Goal: Task Accomplishment & Management: Complete application form

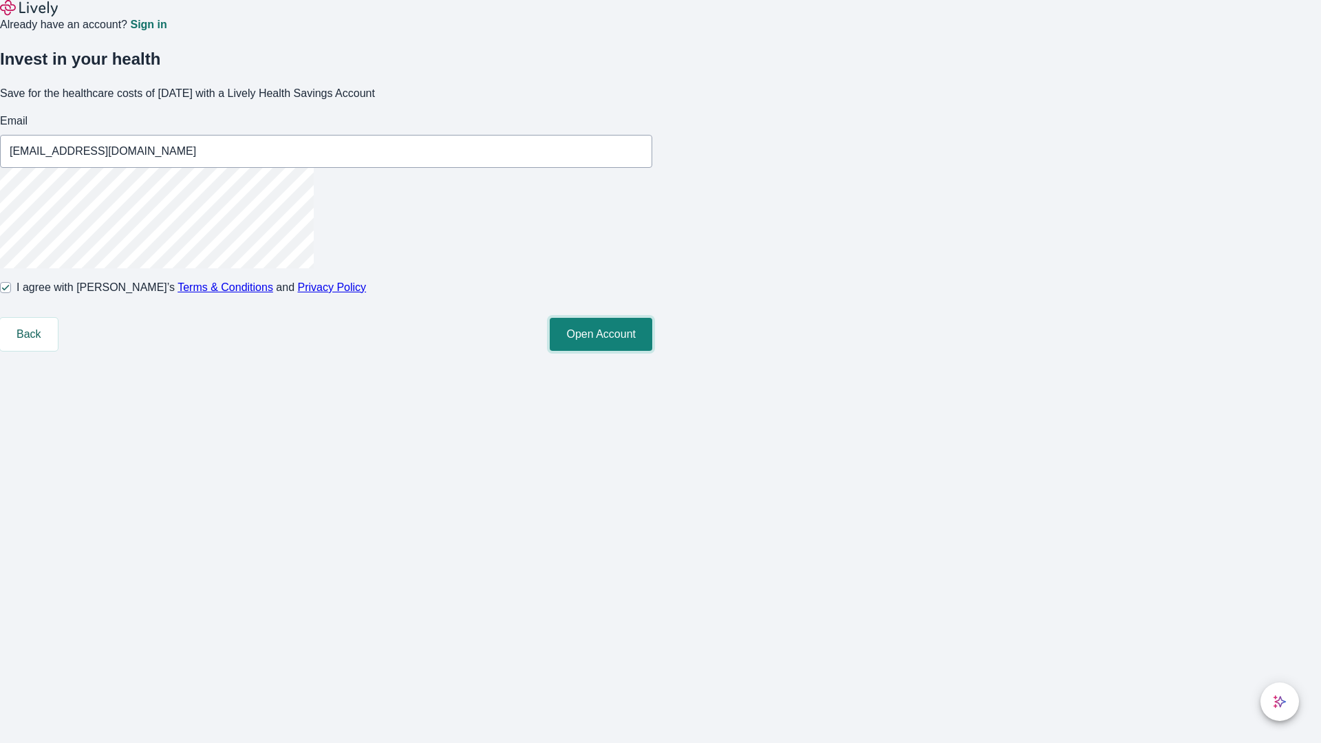
click at [652, 351] on button "Open Account" at bounding box center [601, 334] width 102 height 33
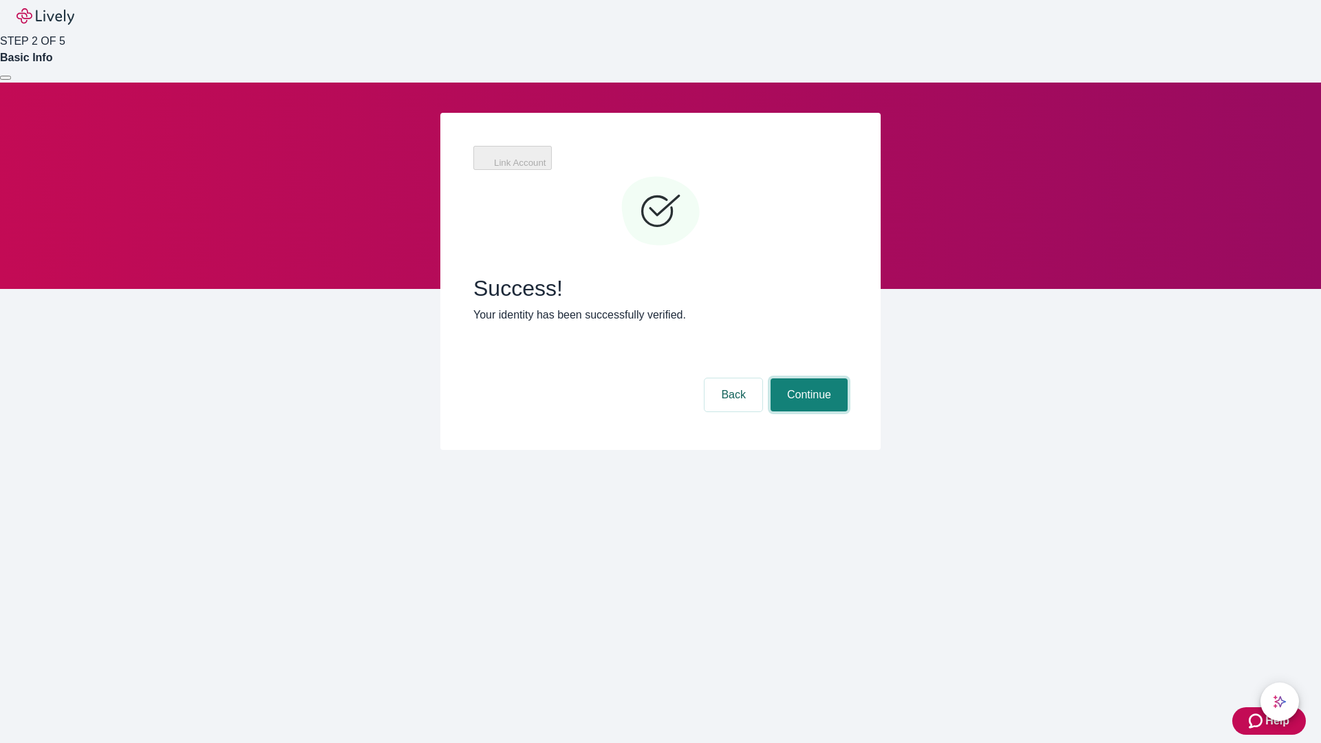
click at [807, 378] on button "Continue" at bounding box center [808, 394] width 77 height 33
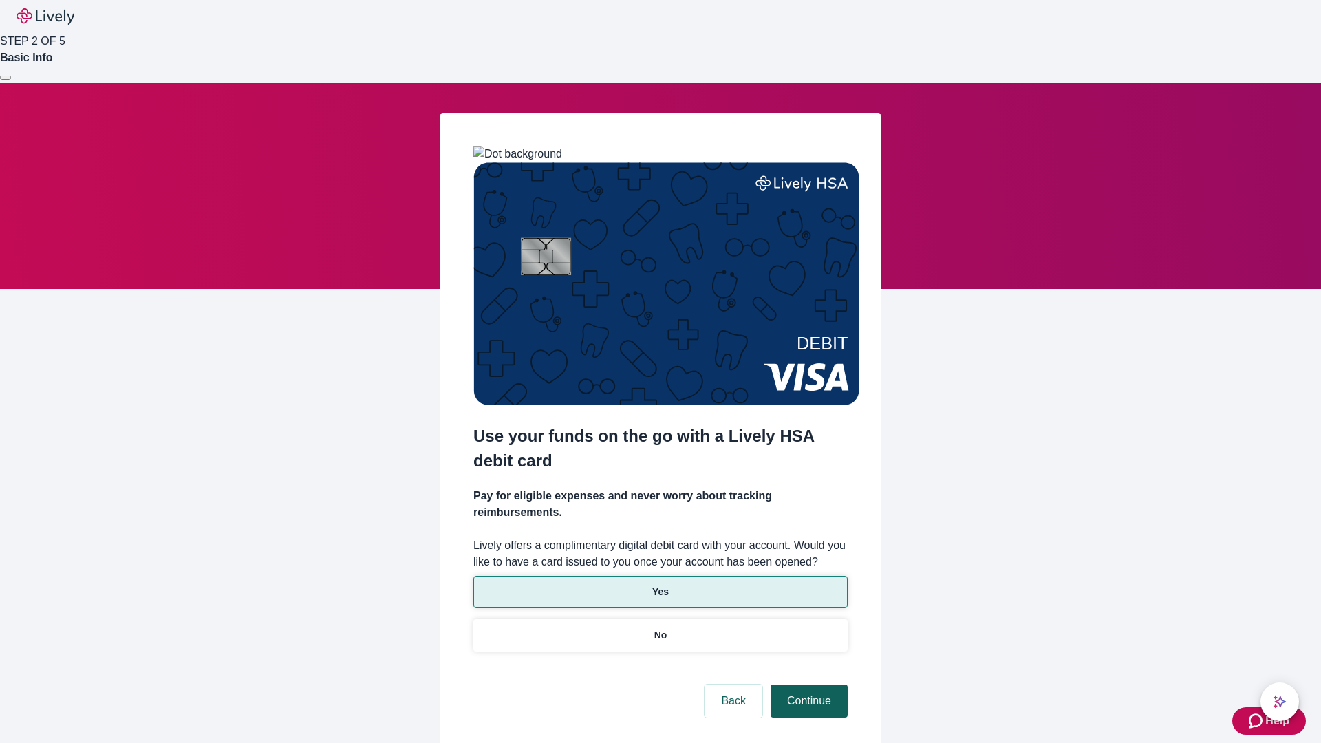
click at [660, 585] on p "Yes" at bounding box center [660, 592] width 17 height 14
click at [807, 684] on button "Continue" at bounding box center [808, 700] width 77 height 33
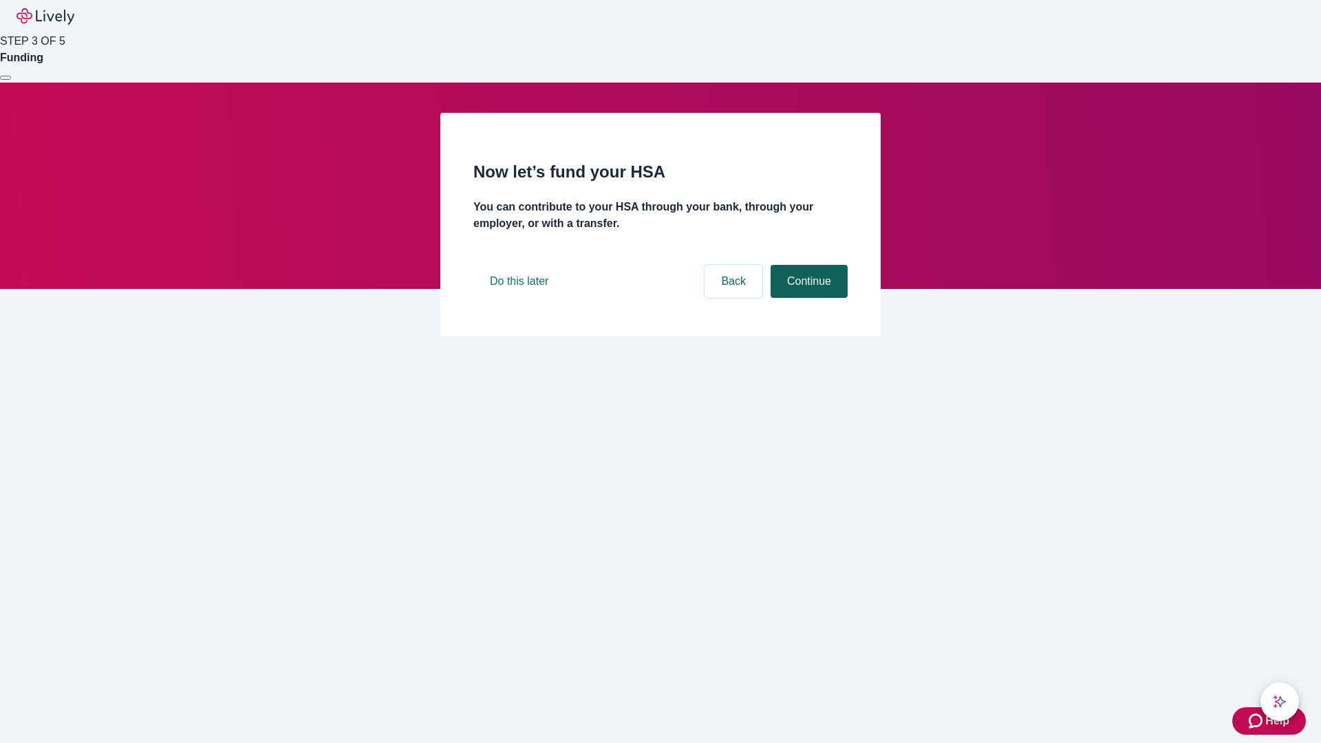
click at [807, 298] on button "Continue" at bounding box center [808, 281] width 77 height 33
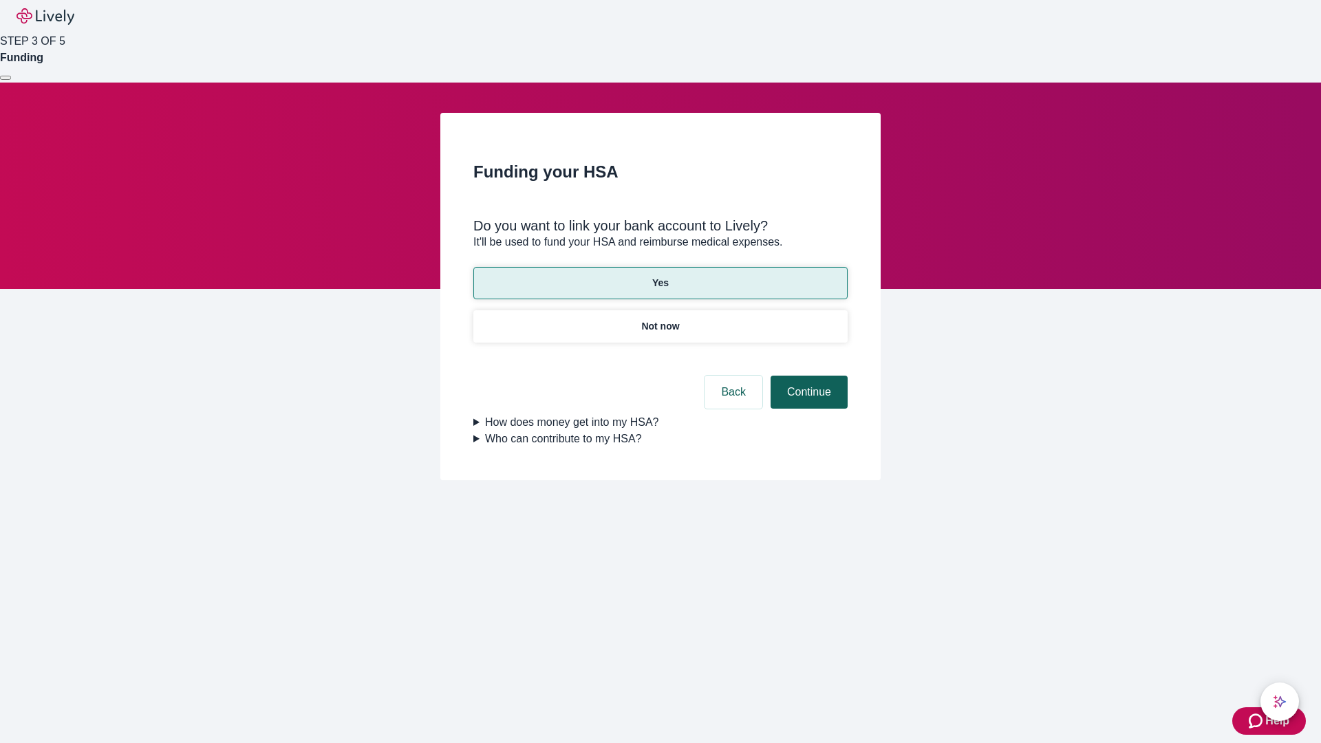
click at [807, 376] on button "Continue" at bounding box center [808, 392] width 77 height 33
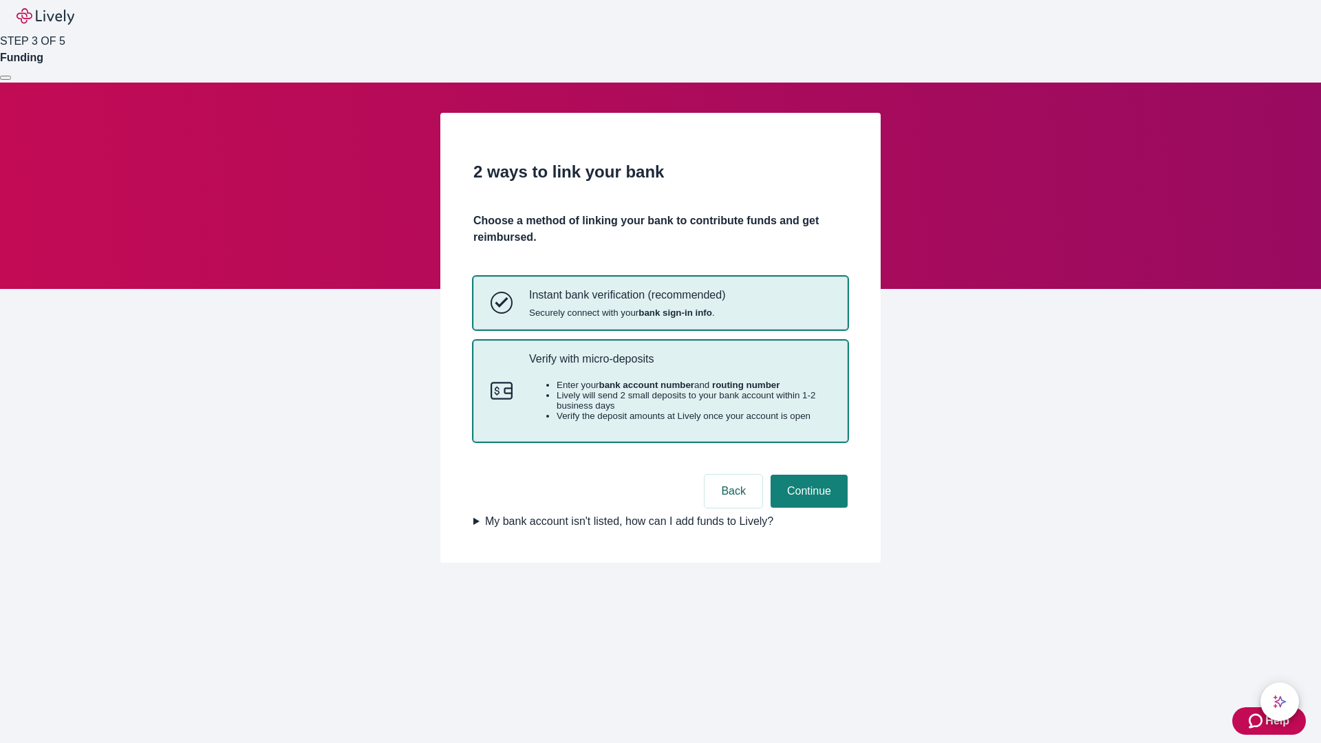
click at [679, 365] on p "Verify with micro-deposits" at bounding box center [679, 358] width 301 height 13
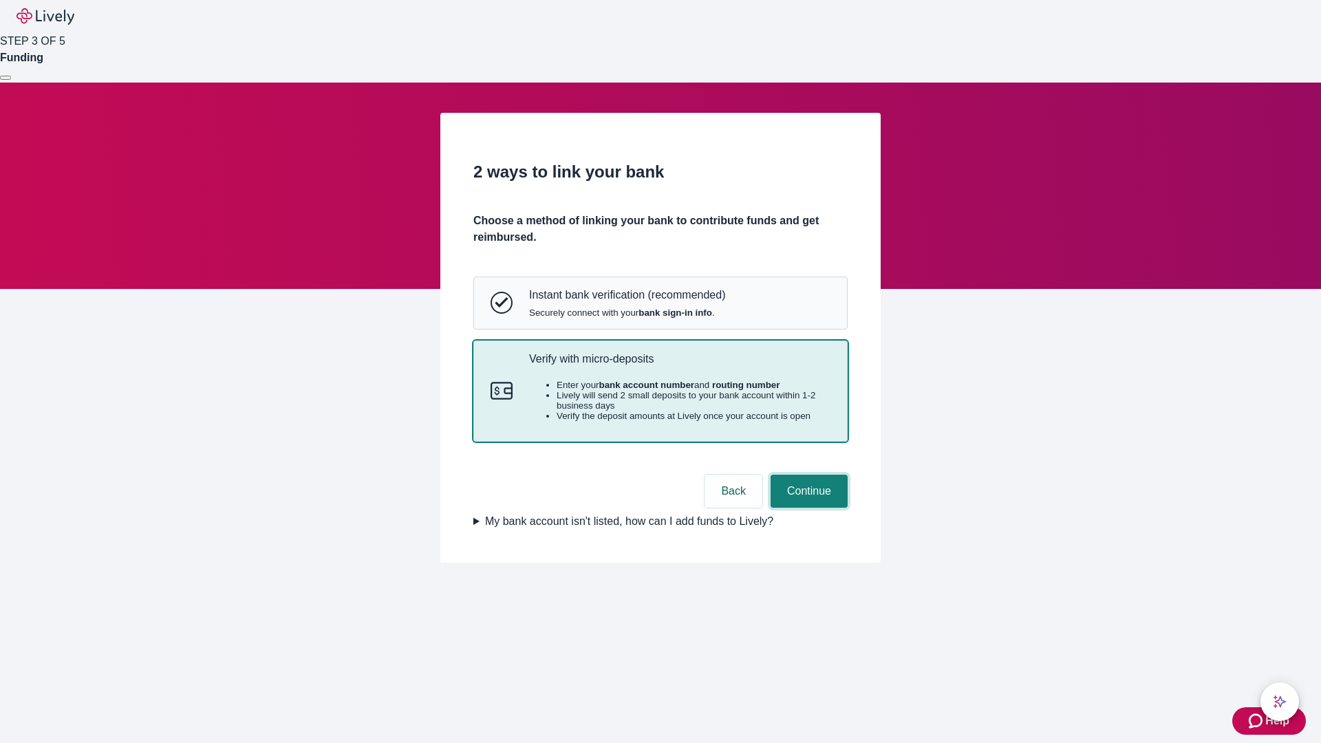
click at [807, 508] on button "Continue" at bounding box center [808, 491] width 77 height 33
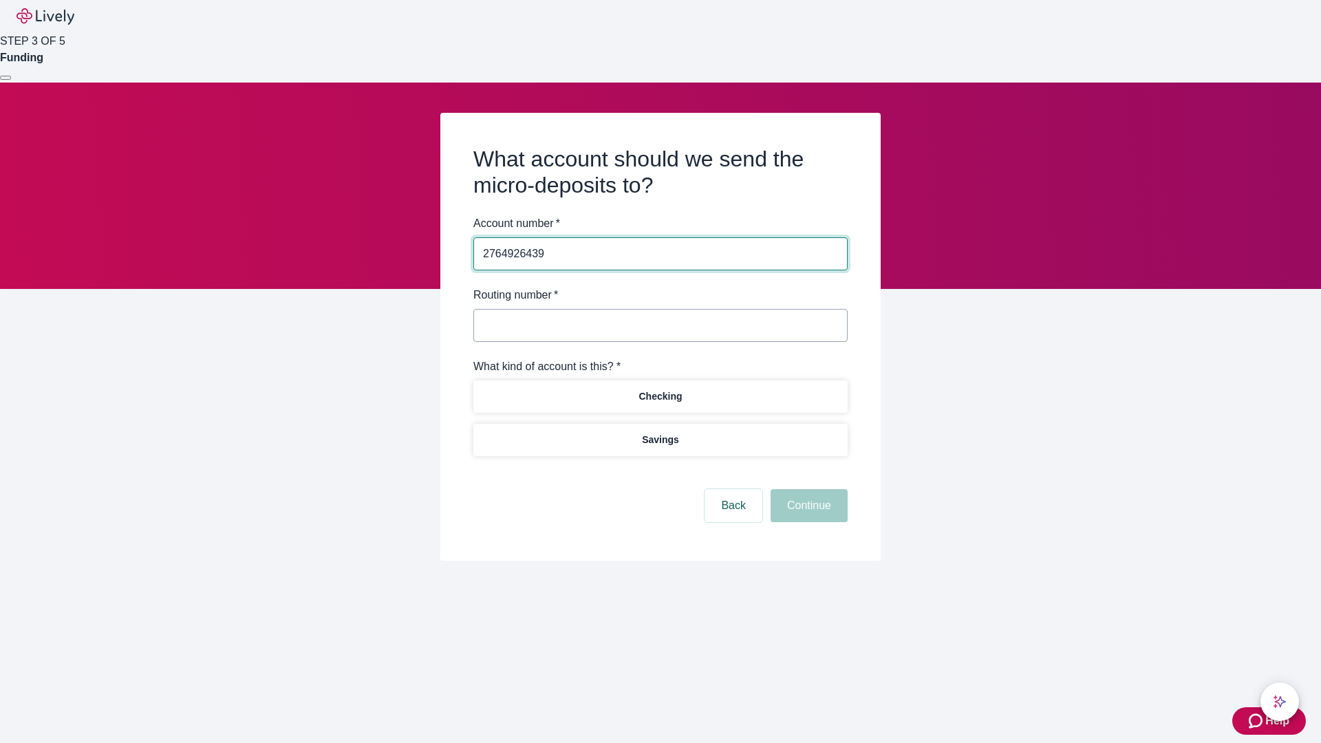
type input "2764926439"
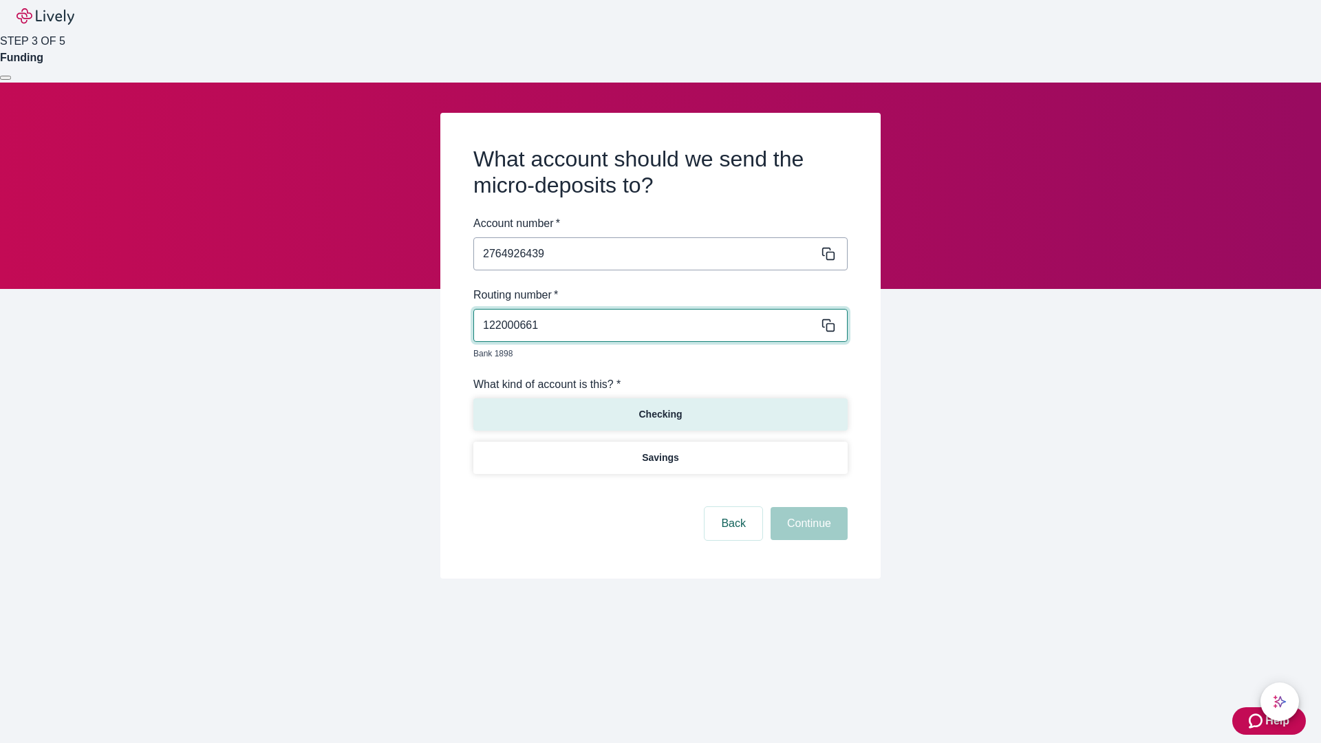
type input "122000661"
click at [660, 407] on p "Checking" at bounding box center [659, 414] width 43 height 14
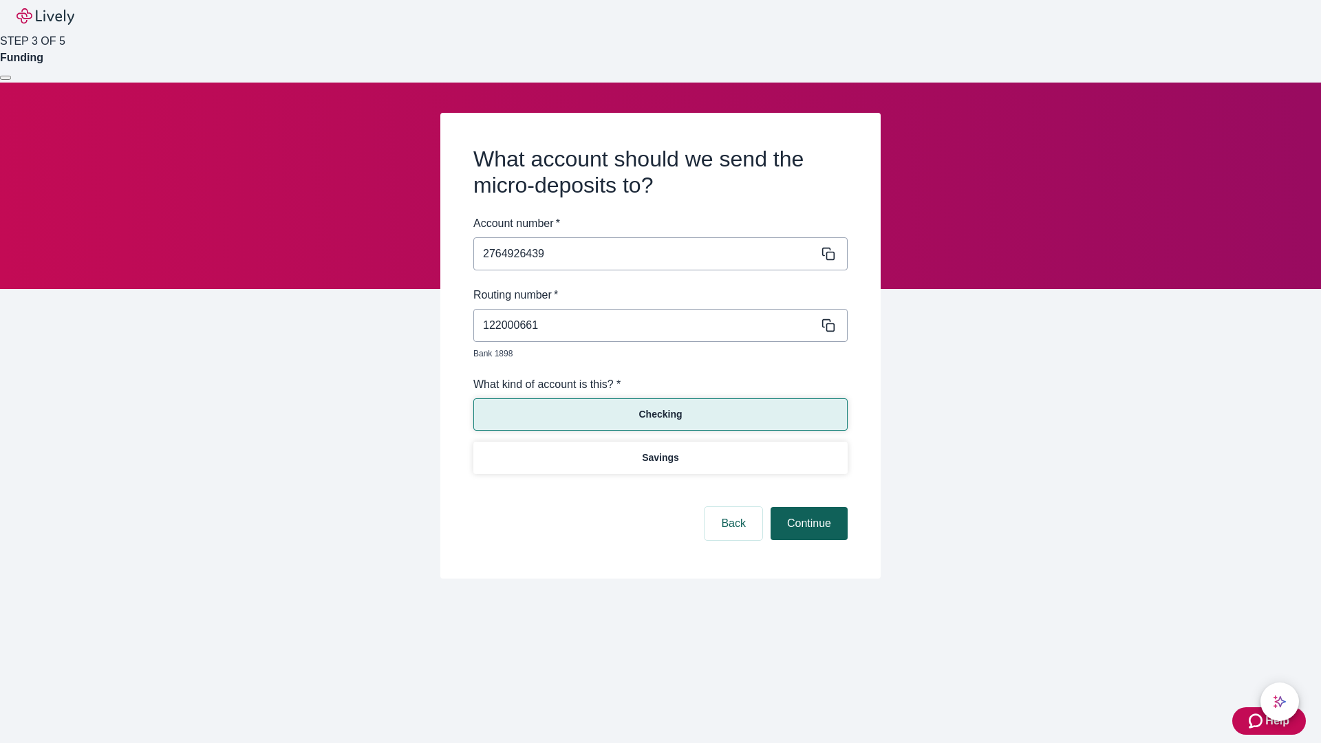
click at [807, 508] on button "Continue" at bounding box center [808, 523] width 77 height 33
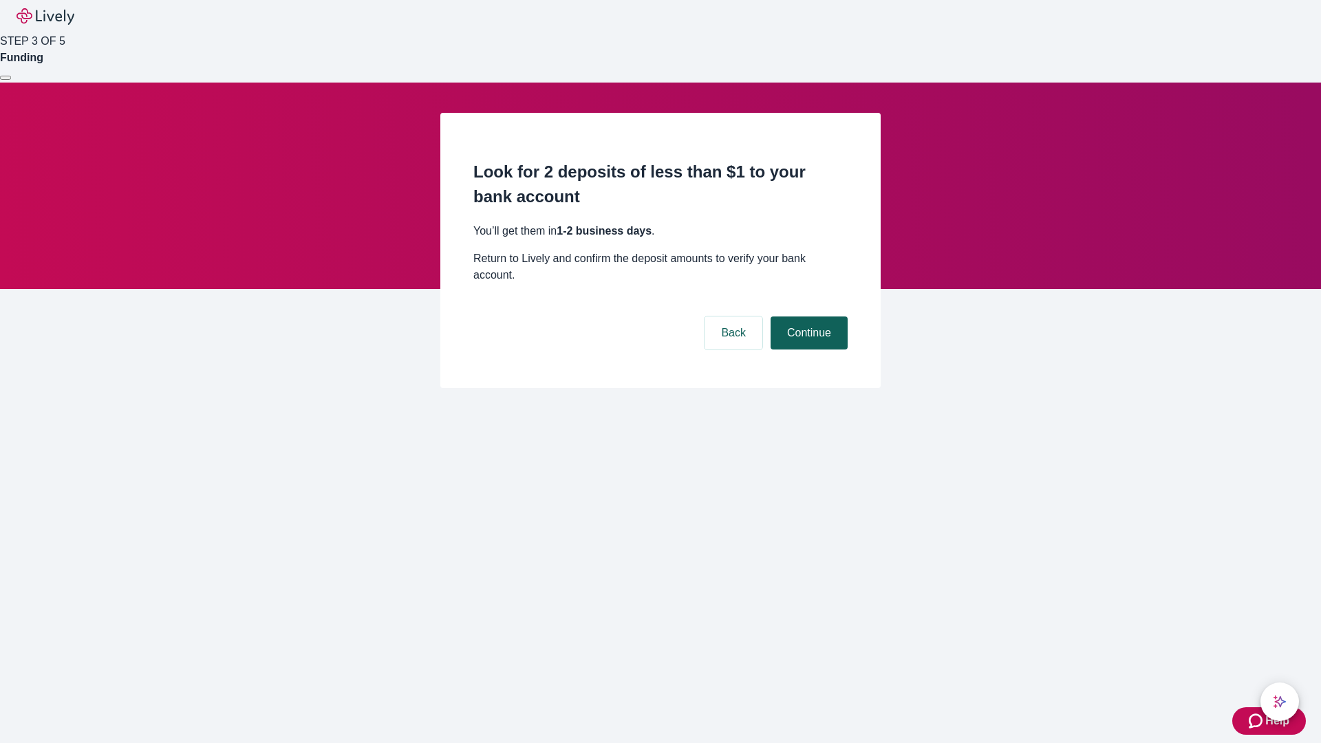
click at [807, 316] on button "Continue" at bounding box center [808, 332] width 77 height 33
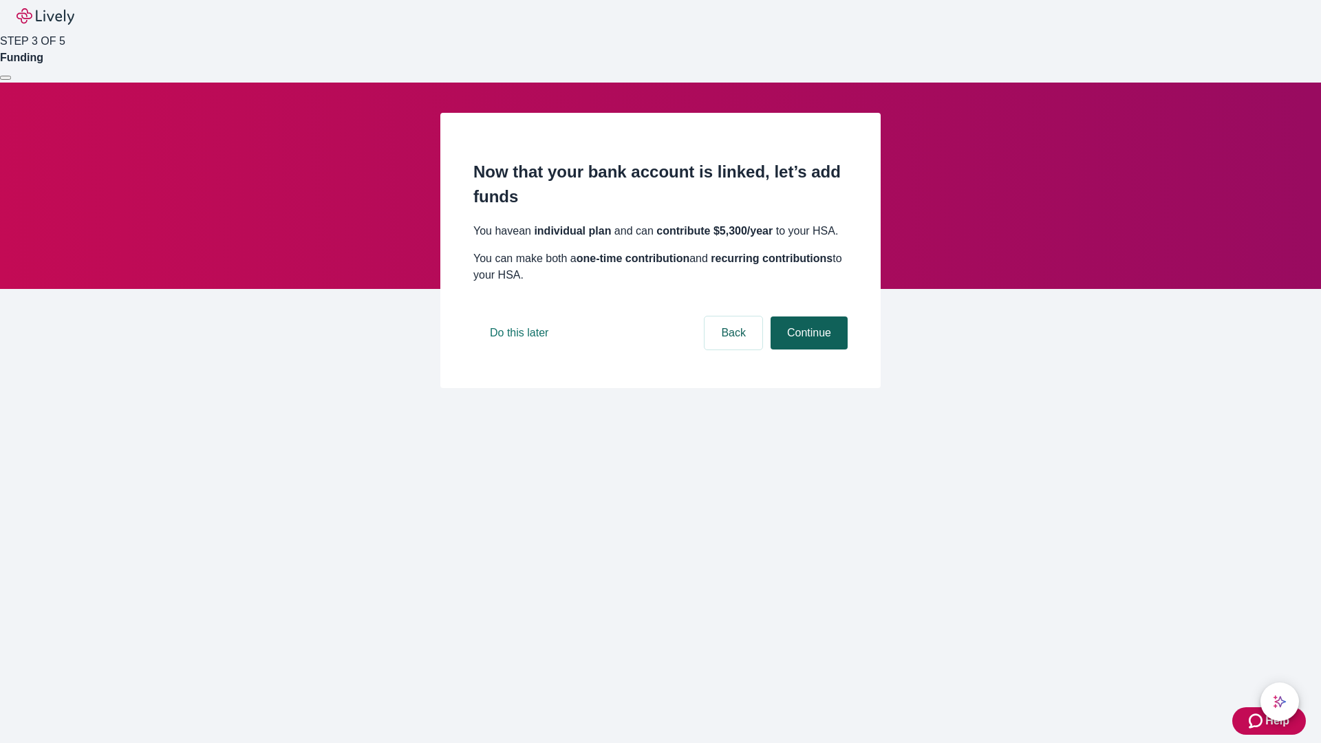
click at [807, 349] on button "Continue" at bounding box center [808, 332] width 77 height 33
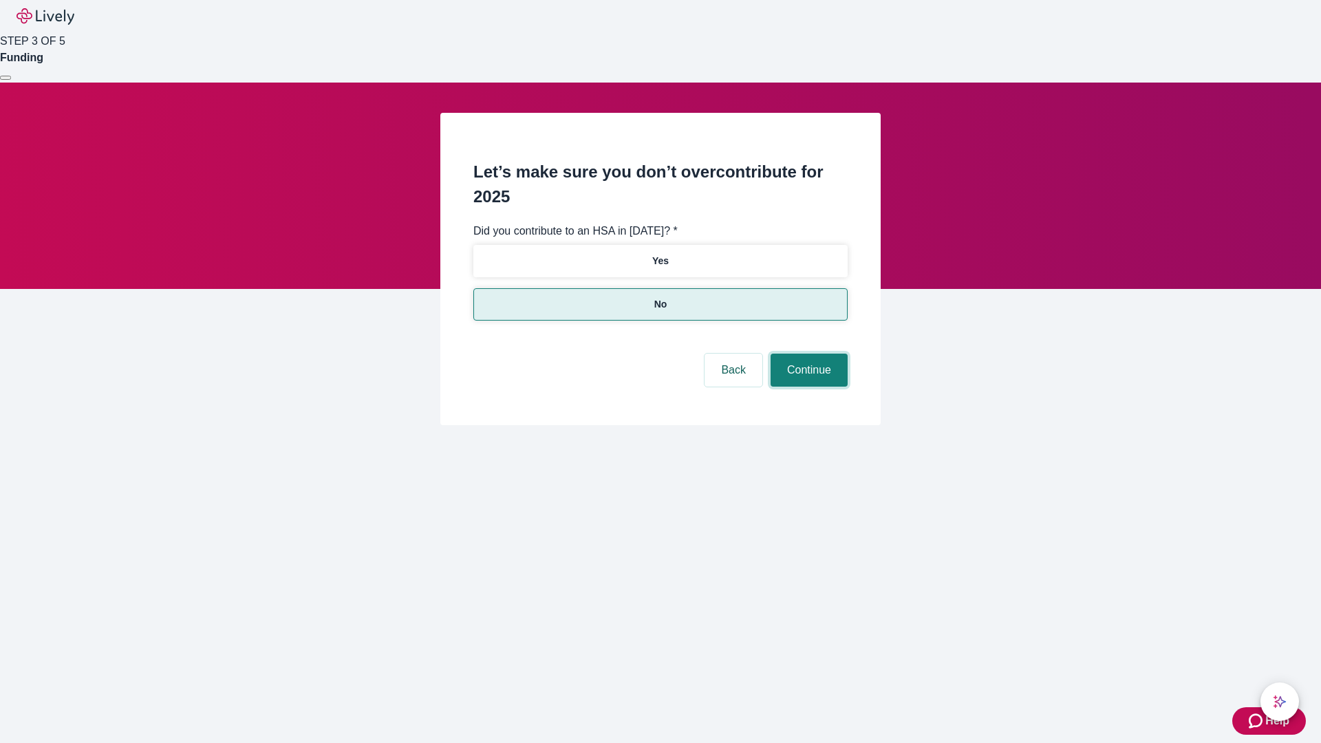
click at [807, 354] on button "Continue" at bounding box center [808, 370] width 77 height 33
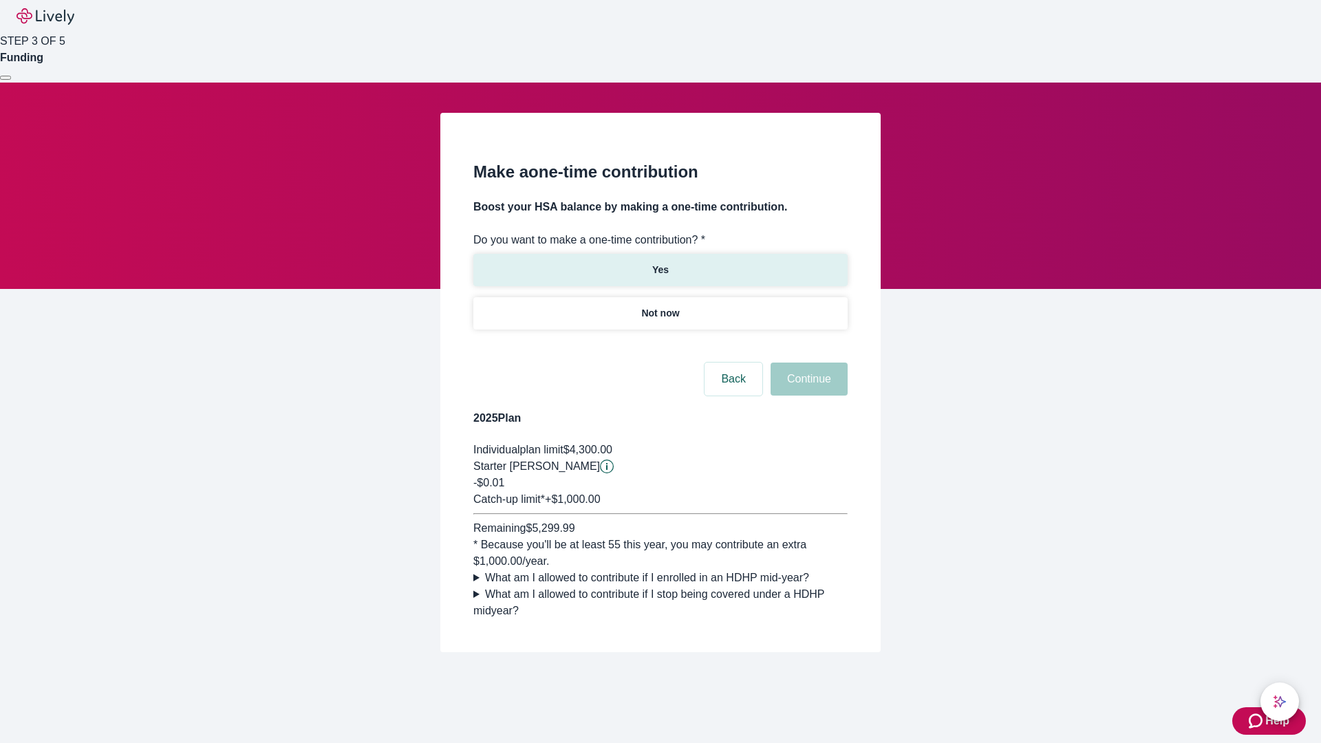
click at [660, 263] on p "Yes" at bounding box center [660, 270] width 17 height 14
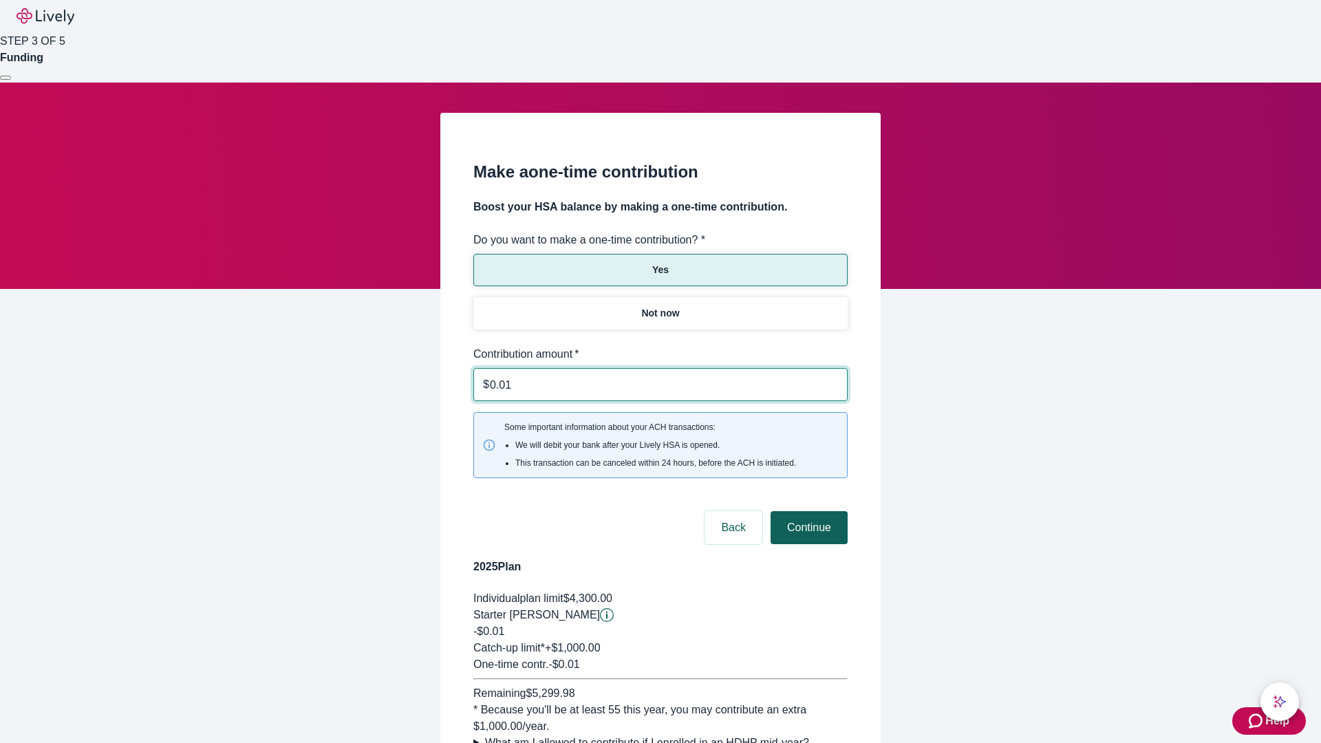
type input "0.01"
click at [807, 511] on button "Continue" at bounding box center [808, 527] width 77 height 33
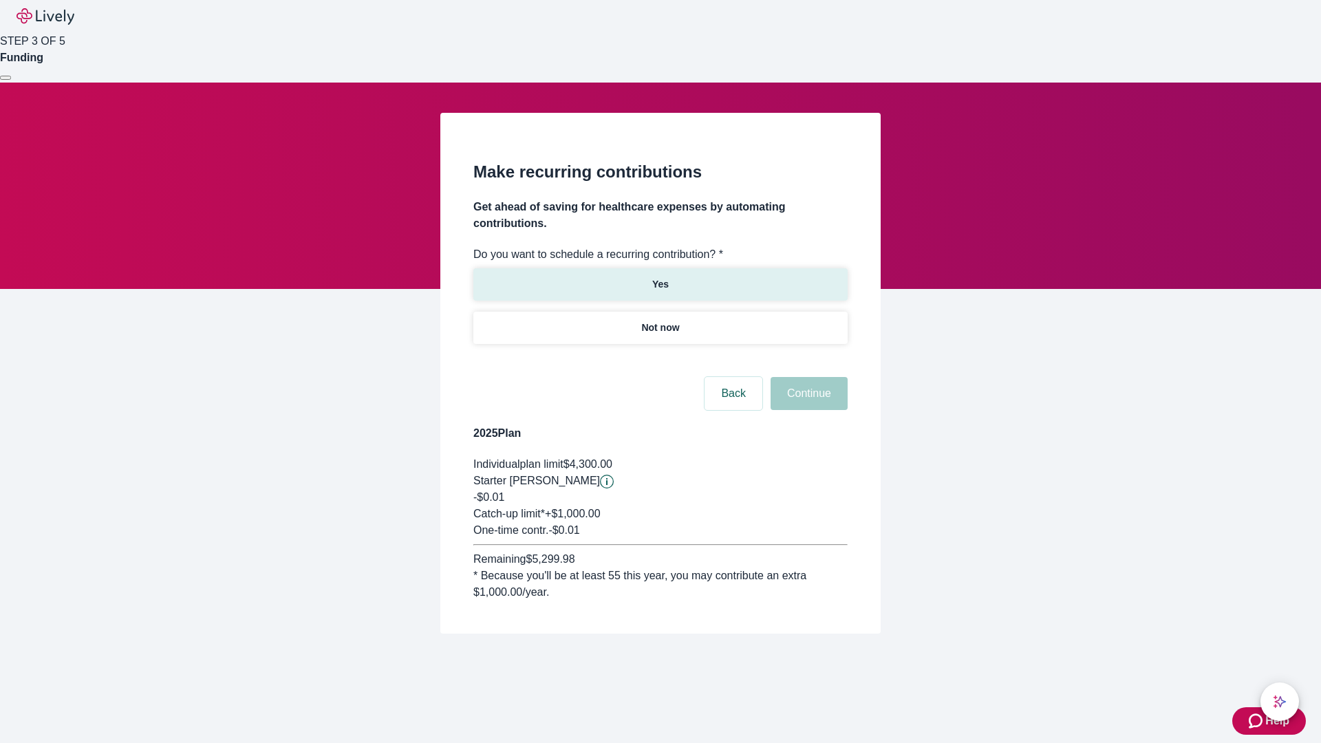
click at [660, 277] on p "Yes" at bounding box center [660, 284] width 17 height 14
click at [660, 360] on body "Help STEP 3 OF 5 Funding Make recurring contributions Get ahead of saving for h…" at bounding box center [660, 349] width 1321 height 699
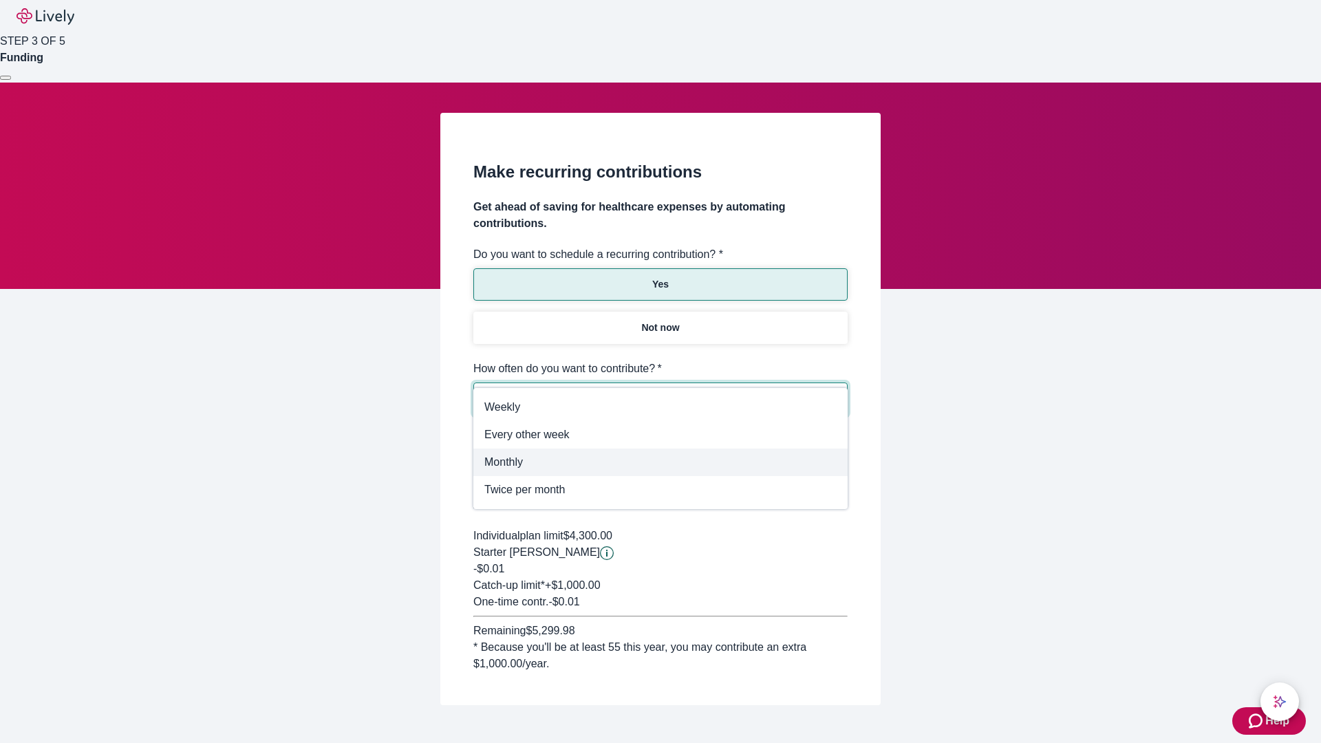
click at [660, 462] on span "Monthly" at bounding box center [660, 462] width 352 height 17
type input "Monthly"
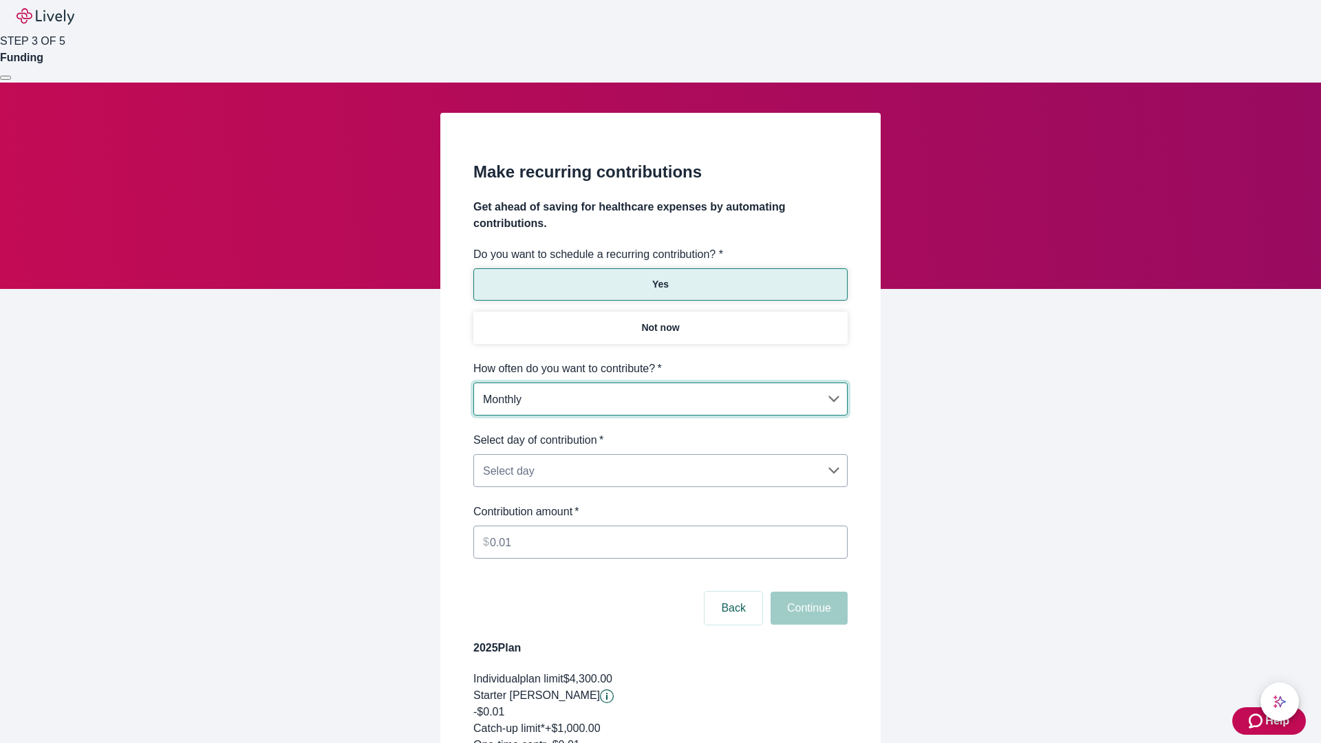
click at [660, 432] on body "Help STEP 3 OF 5 Funding Make recurring contributions Get ahead of saving for h…" at bounding box center [660, 457] width 1321 height 914
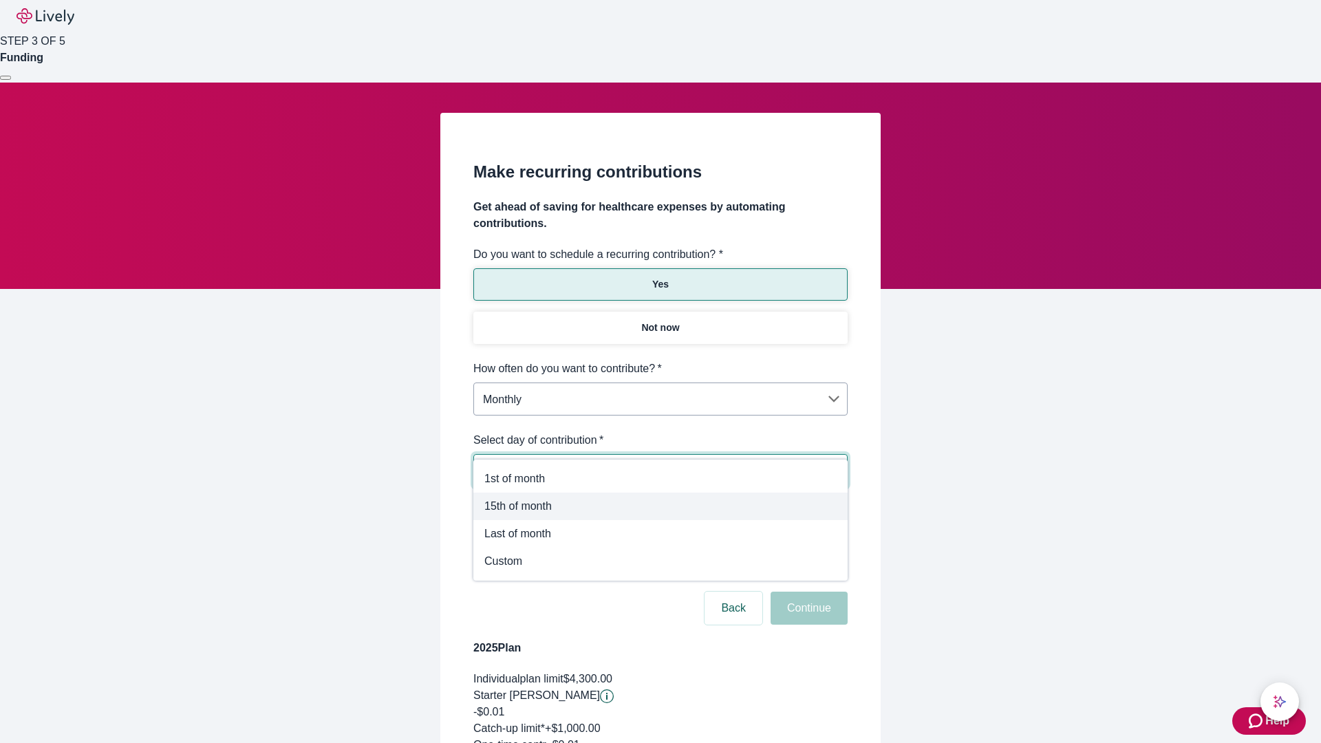
click at [660, 506] on span "15th of month" at bounding box center [660, 506] width 352 height 17
type input "Monthly15th"
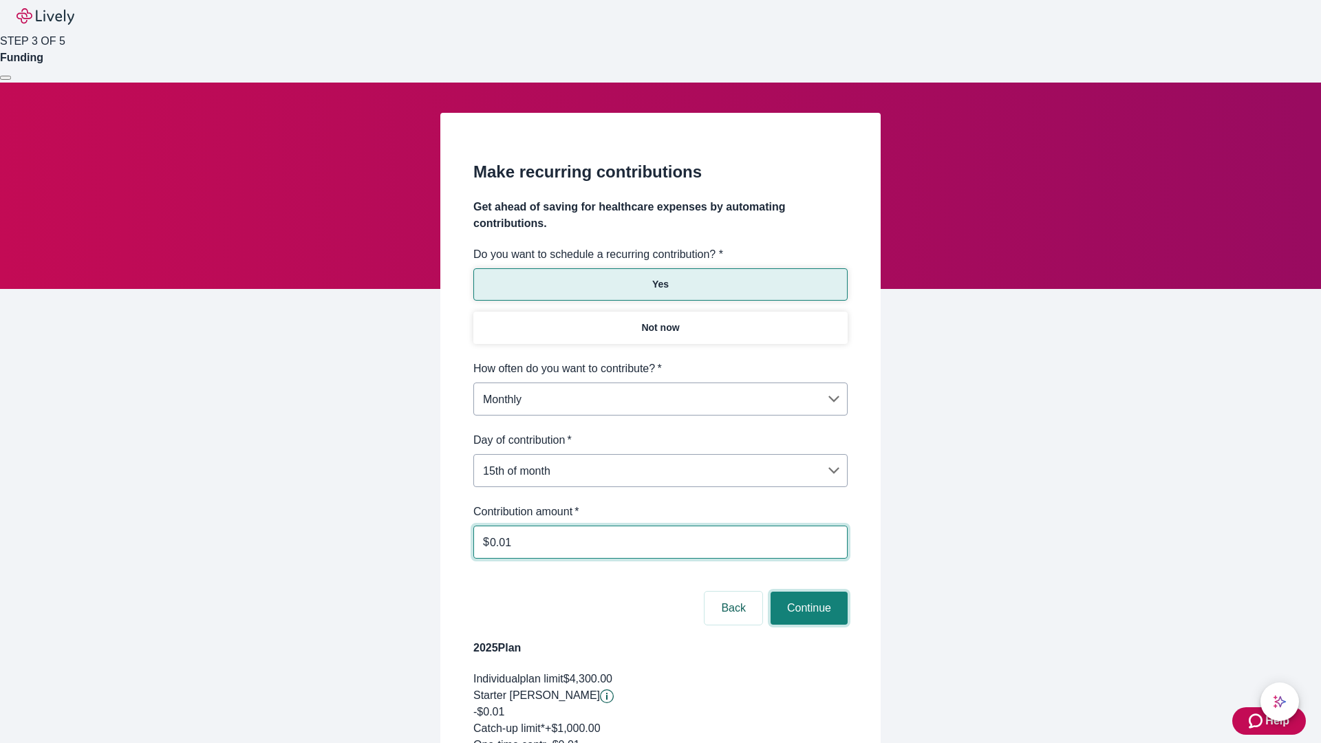
click at [807, 591] on button "Continue" at bounding box center [808, 607] width 77 height 33
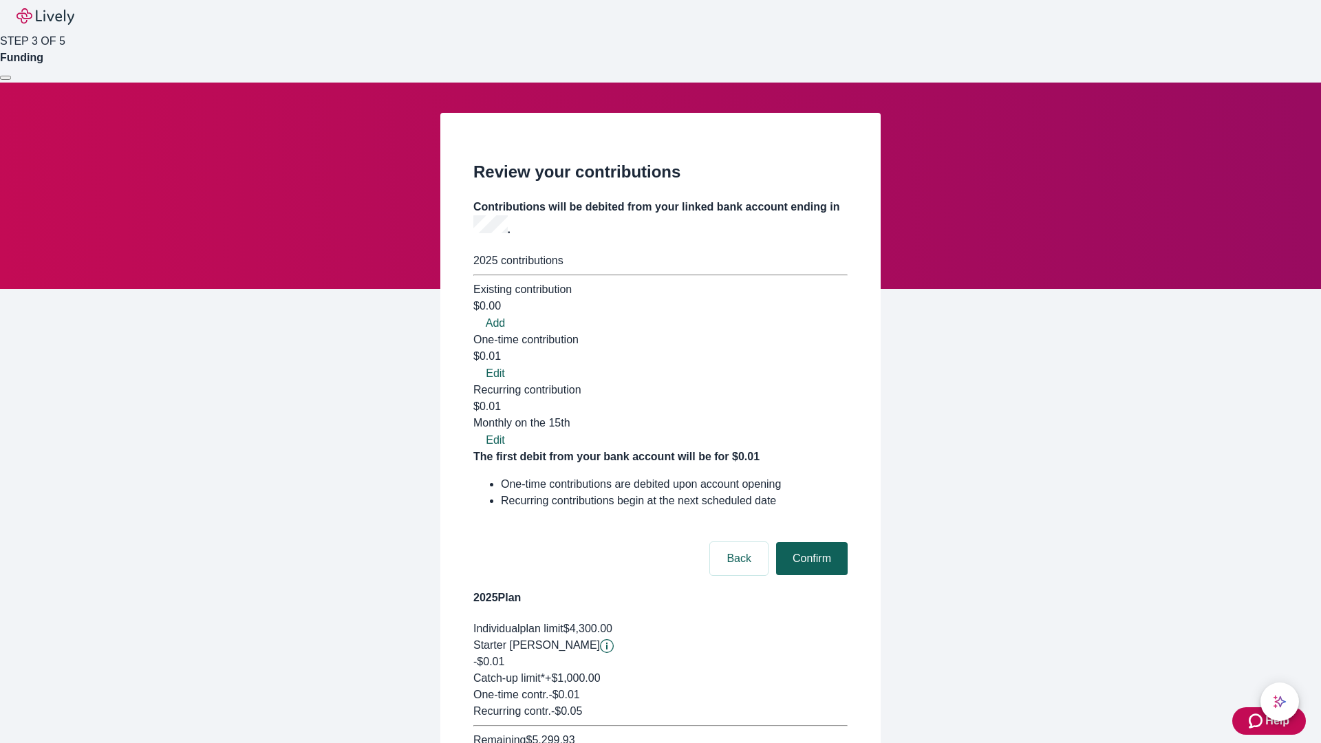
click at [810, 542] on button "Confirm" at bounding box center [812, 558] width 72 height 33
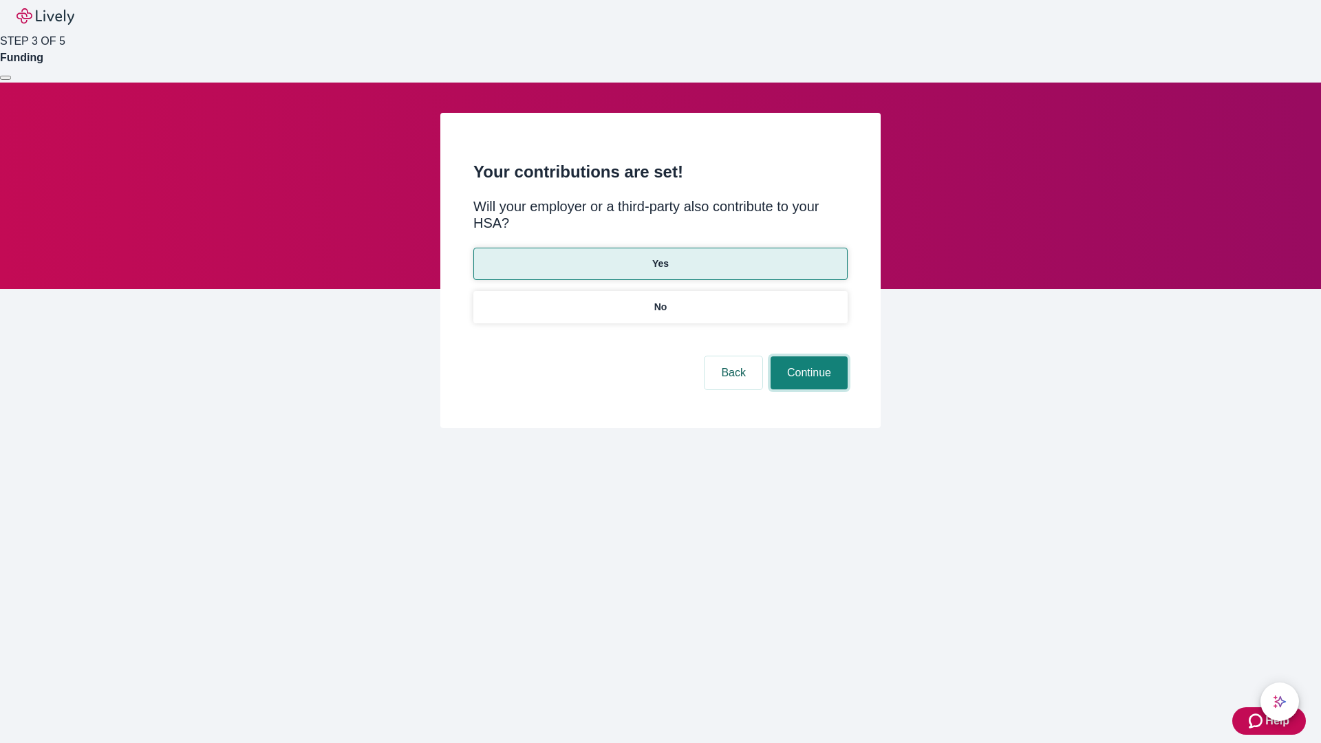
click at [807, 356] on button "Continue" at bounding box center [808, 372] width 77 height 33
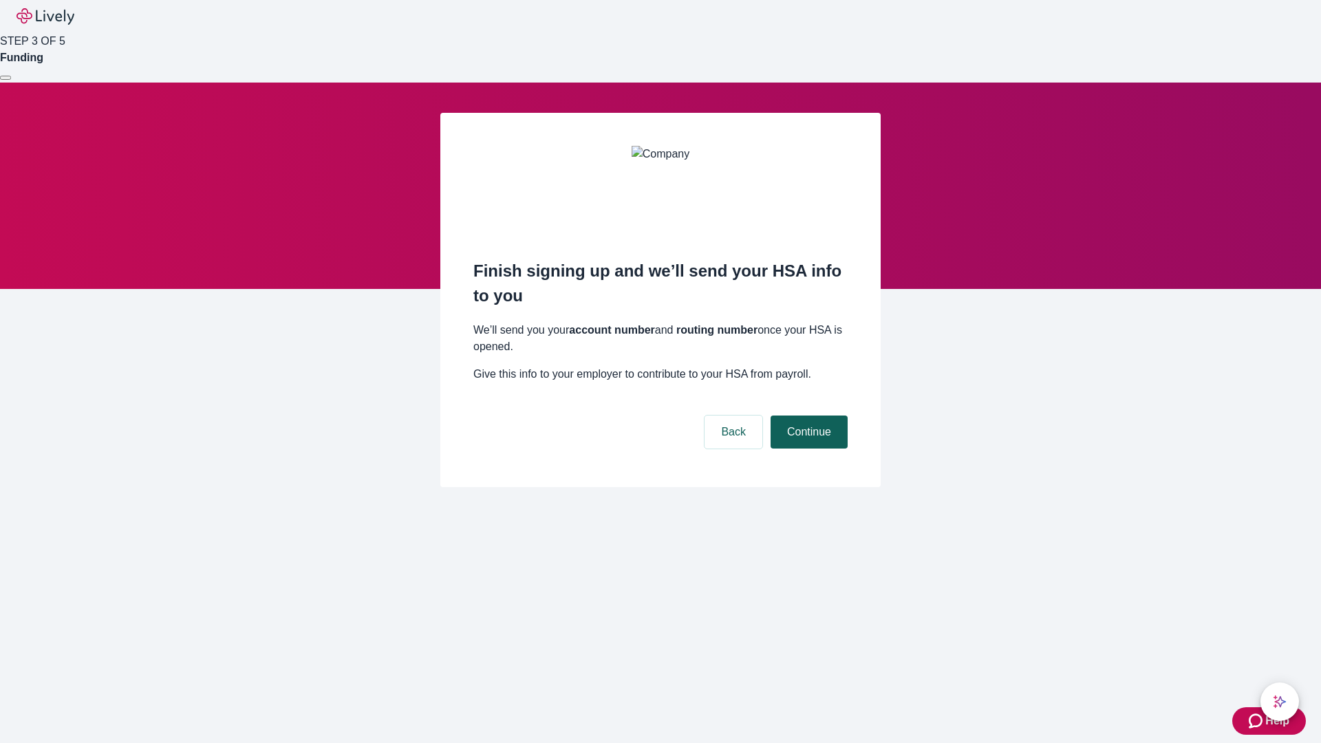
click at [807, 415] on button "Continue" at bounding box center [808, 431] width 77 height 33
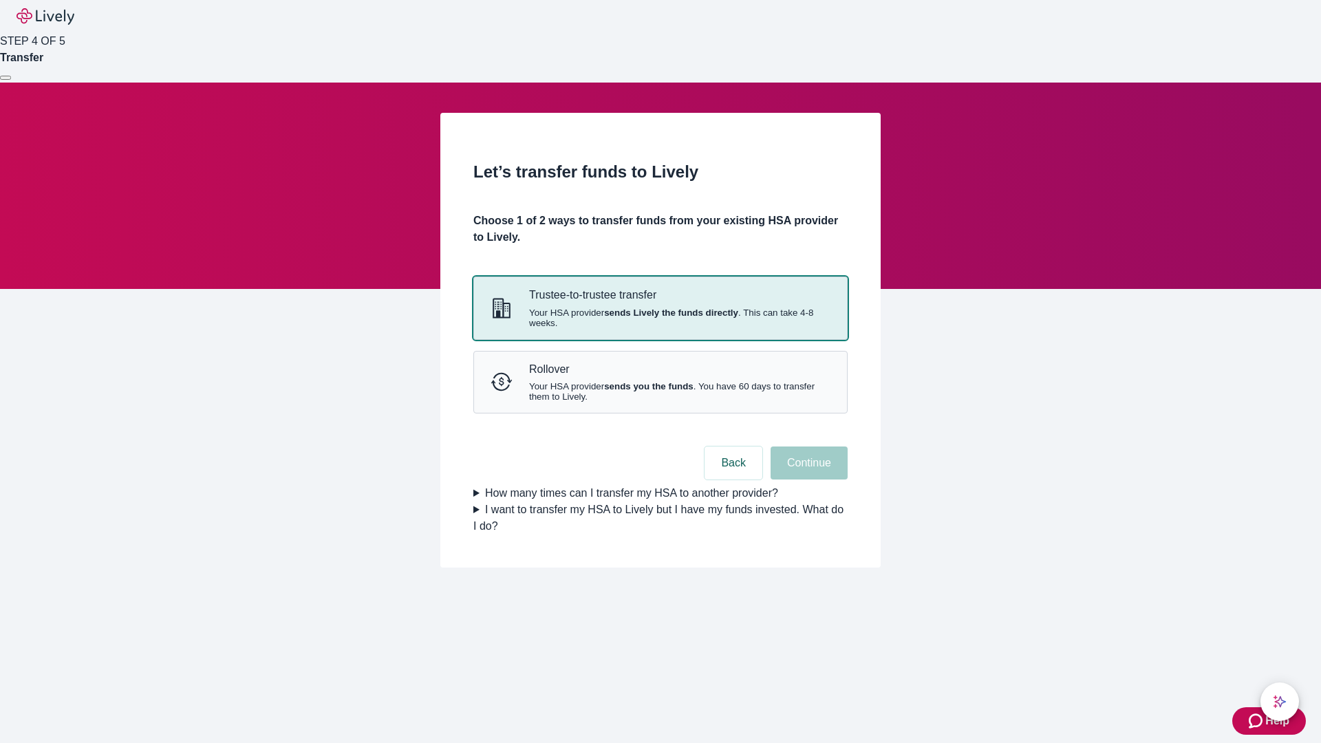
click at [660, 318] on strong "sends Lively the funds directly" at bounding box center [671, 312] width 134 height 10
click at [807, 479] on button "Continue" at bounding box center [808, 462] width 77 height 33
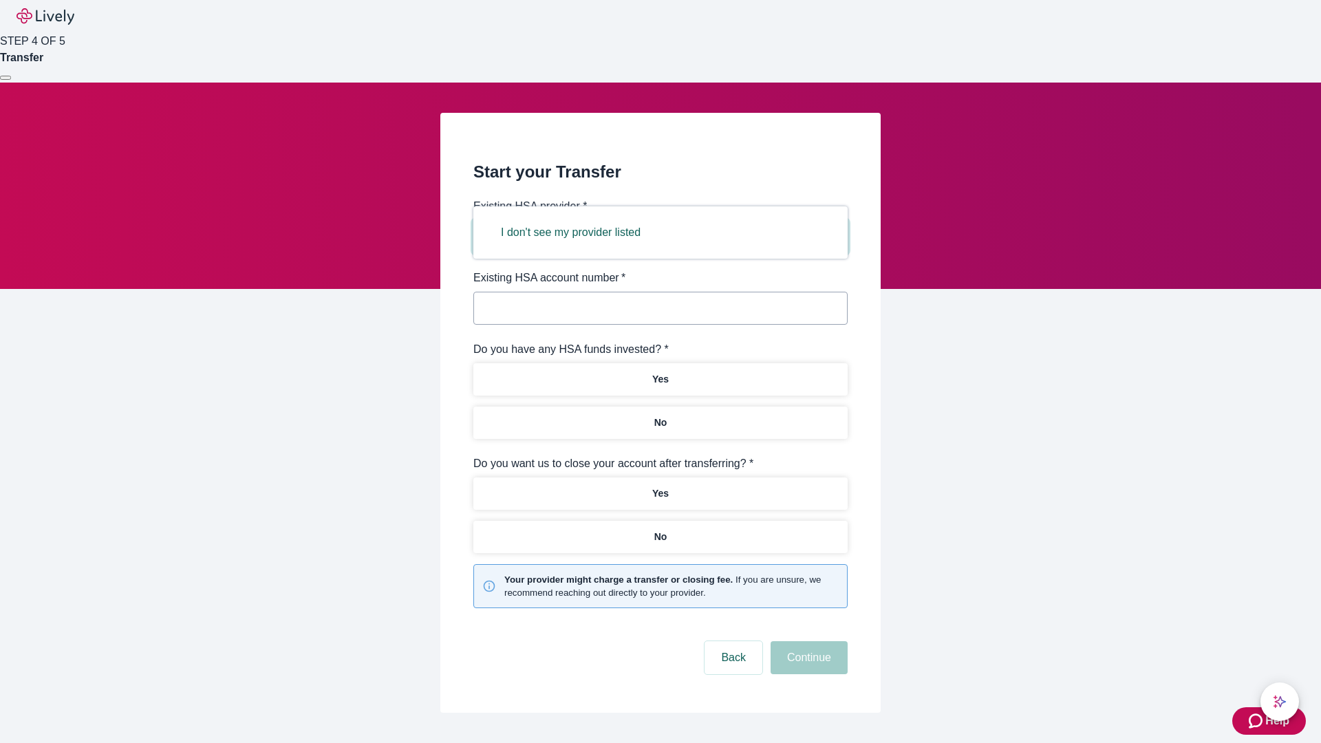
click at [575, 232] on button "I don't see my provider listed" at bounding box center [570, 232] width 173 height 33
